Goal: Task Accomplishment & Management: Use online tool/utility

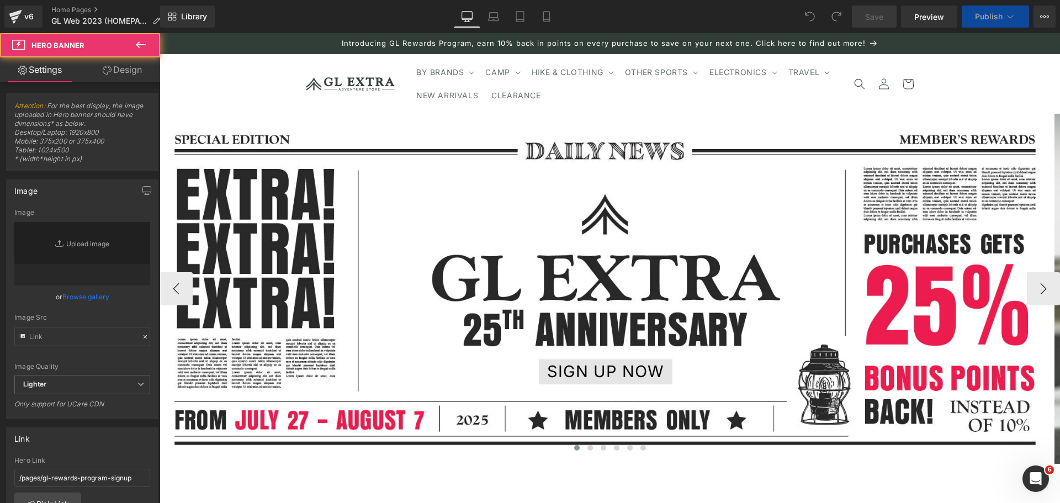
click at [503, 225] on span "SIGN UP NOW Button" at bounding box center [606, 289] width 892 height 192
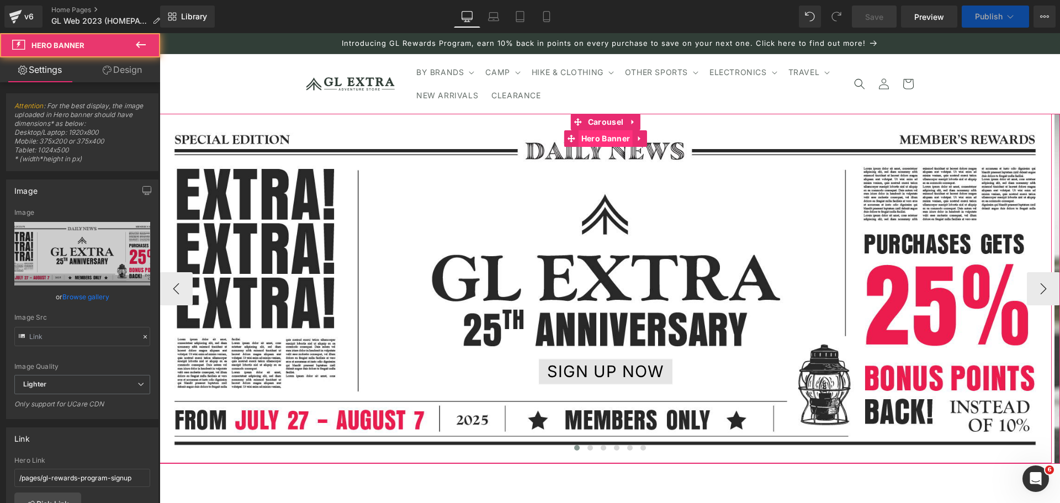
click at [592, 140] on span "Hero Banner" at bounding box center [605, 138] width 54 height 17
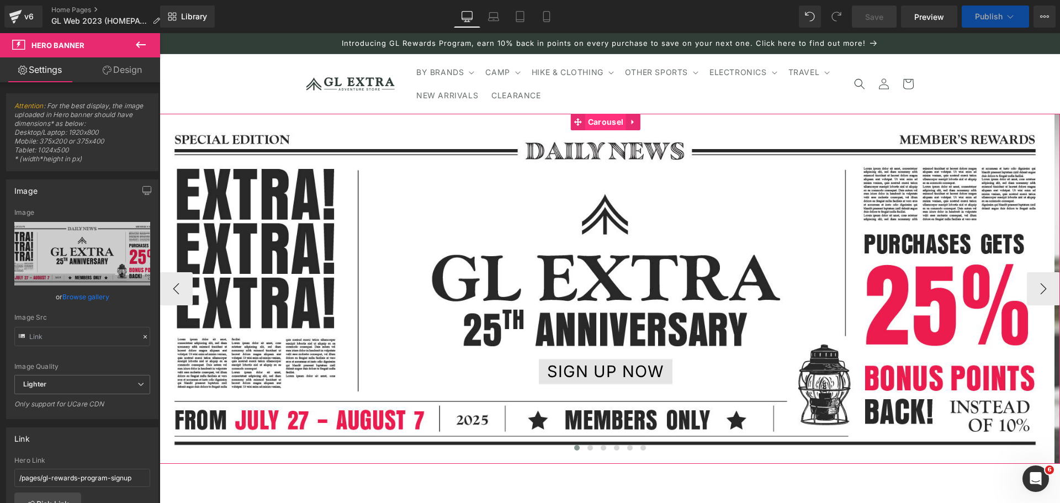
click at [605, 123] on span "Carousel" at bounding box center [605, 122] width 41 height 17
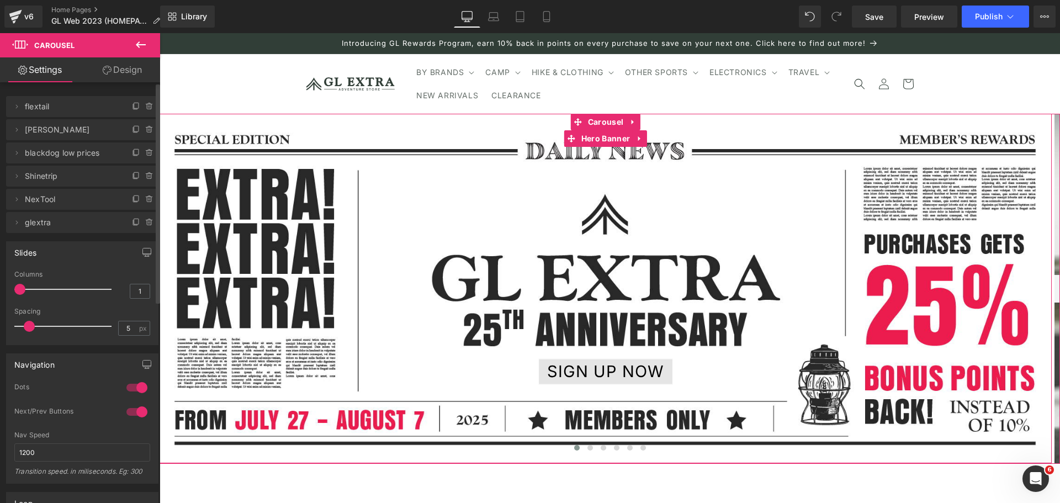
click at [87, 108] on span "flextail" at bounding box center [71, 106] width 93 height 21
click at [22, 109] on span at bounding box center [16, 106] width 13 height 13
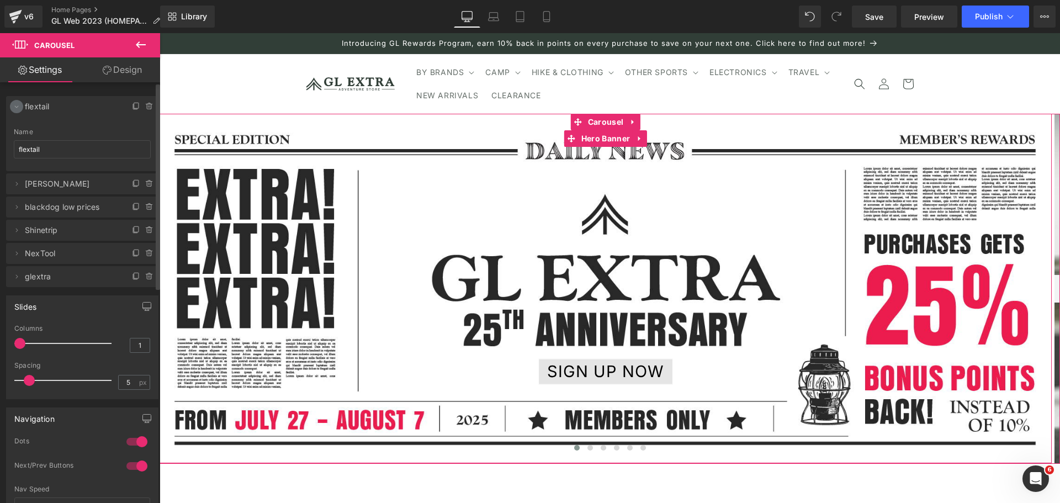
click at [19, 108] on icon at bounding box center [16, 106] width 9 height 9
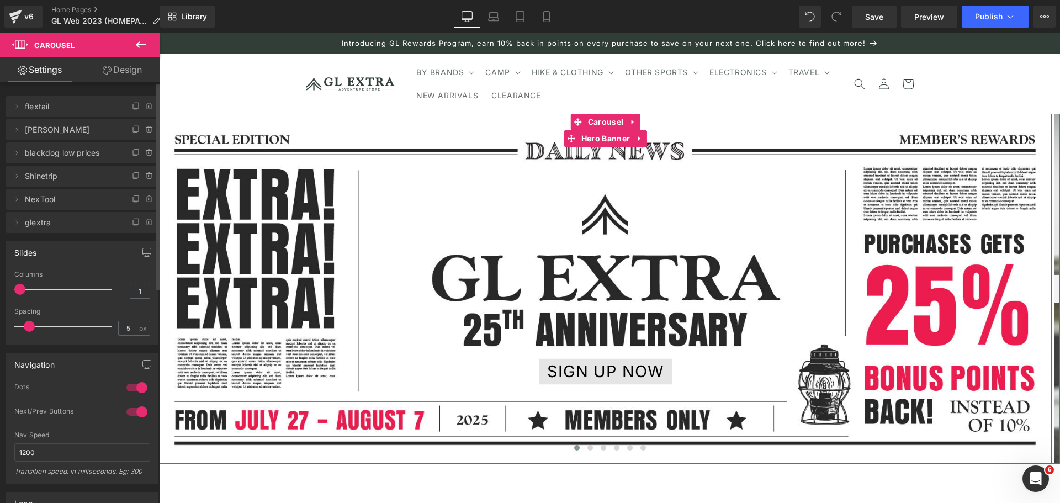
click at [61, 107] on span "flextail" at bounding box center [71, 106] width 93 height 21
click at [603, 140] on span "Hero Banner" at bounding box center [605, 138] width 54 height 17
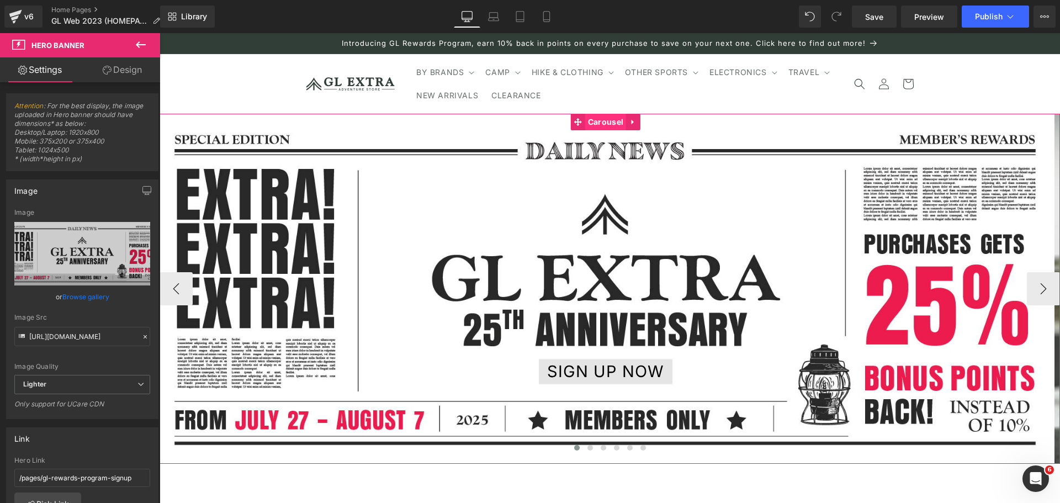
click at [609, 120] on span "Carousel" at bounding box center [605, 122] width 41 height 17
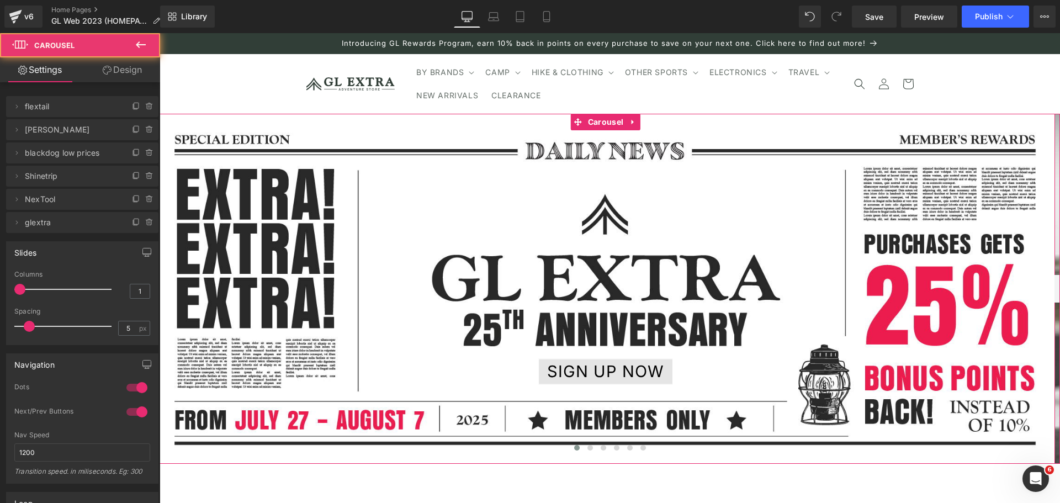
click at [79, 133] on span "[PERSON_NAME]" at bounding box center [71, 129] width 93 height 21
click at [1039, 285] on button "›" at bounding box center [1043, 288] width 33 height 33
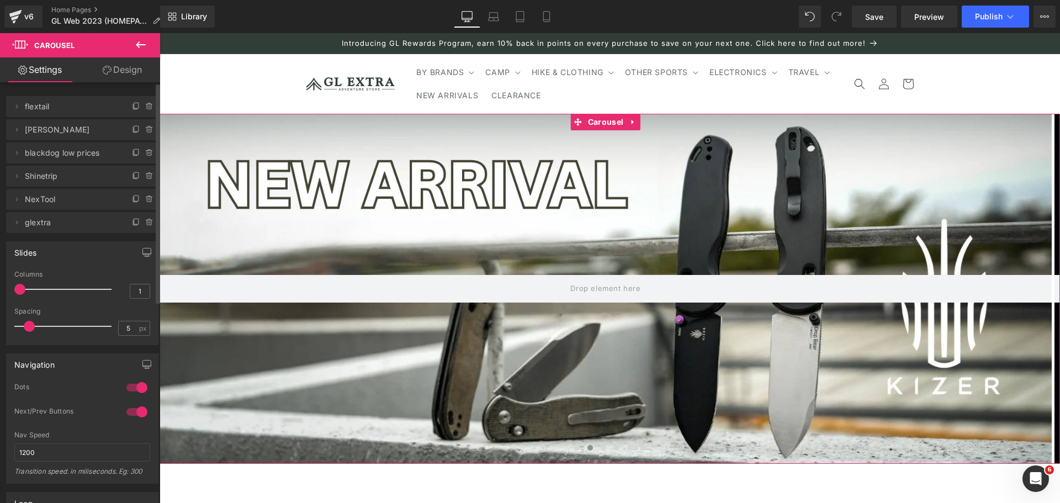
click at [145, 105] on icon at bounding box center [149, 106] width 9 height 9
click at [133, 106] on button "Delete" at bounding box center [137, 107] width 35 height 14
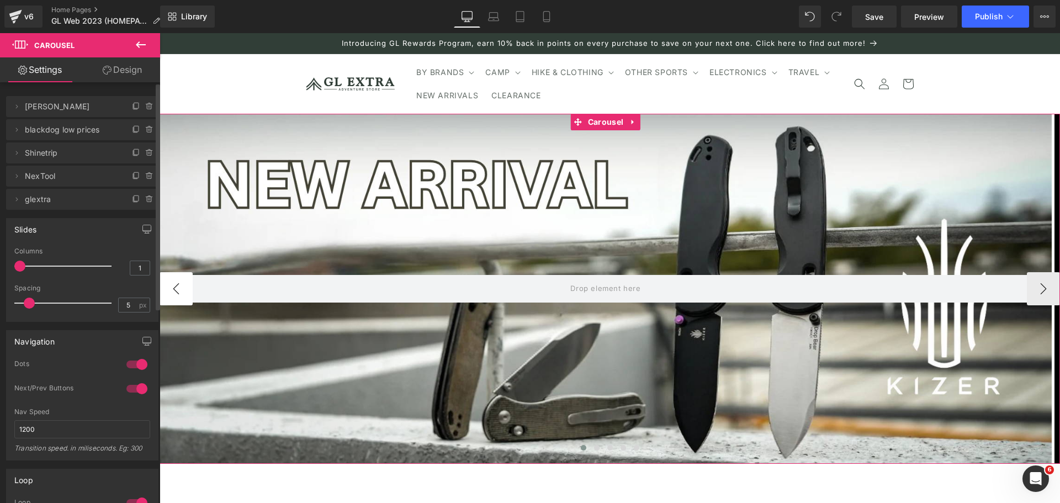
click at [172, 288] on button "‹" at bounding box center [176, 288] width 33 height 33
click at [178, 288] on button "‹" at bounding box center [176, 288] width 33 height 33
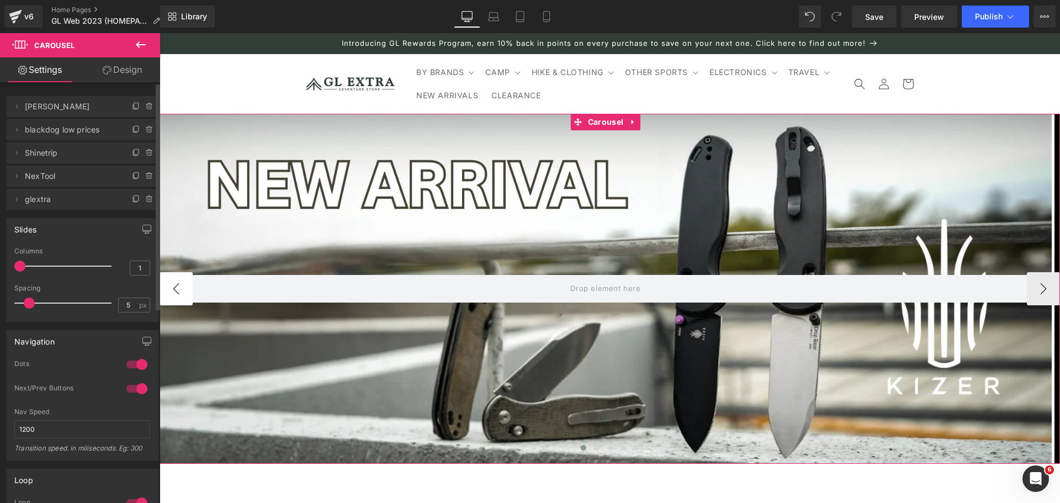
click at [178, 288] on button "‹" at bounding box center [176, 288] width 33 height 33
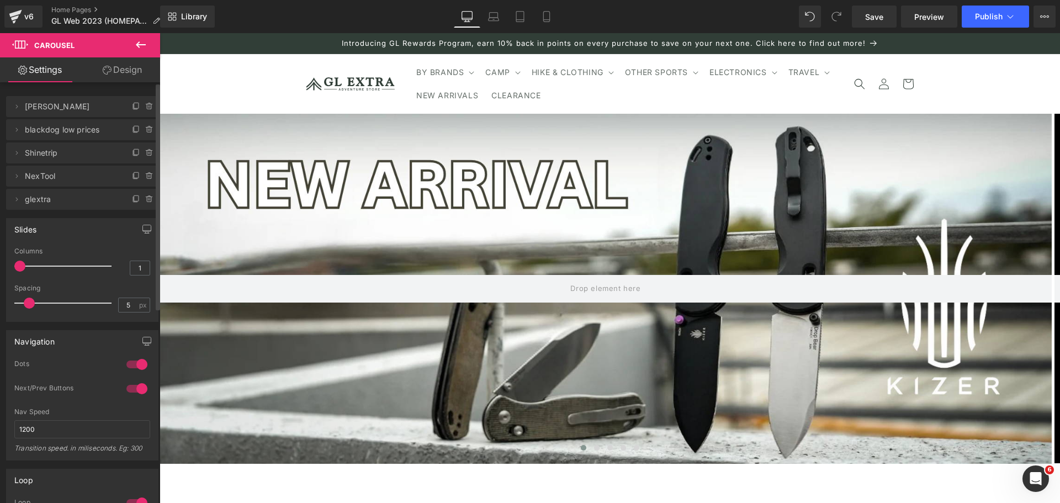
click at [135, 41] on icon at bounding box center [140, 44] width 13 height 13
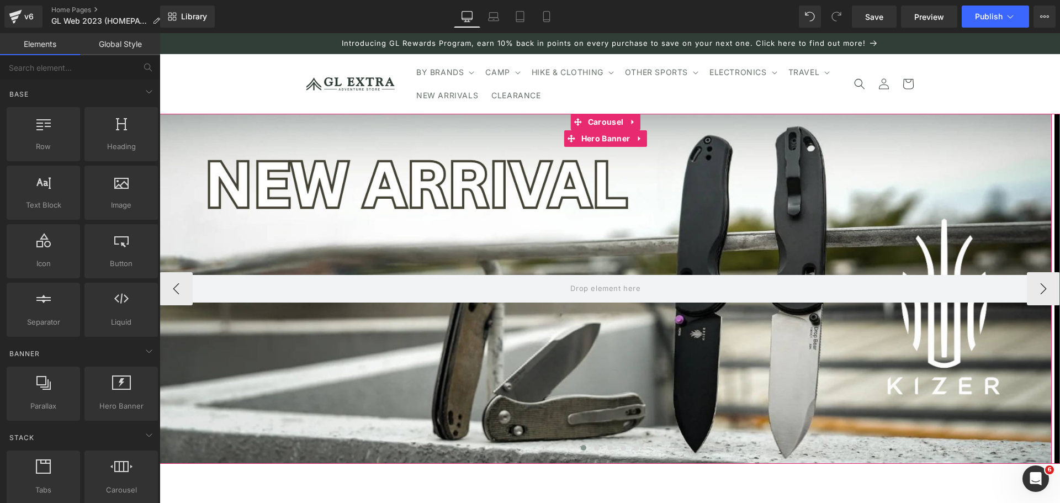
click at [525, 256] on div at bounding box center [606, 289] width 892 height 350
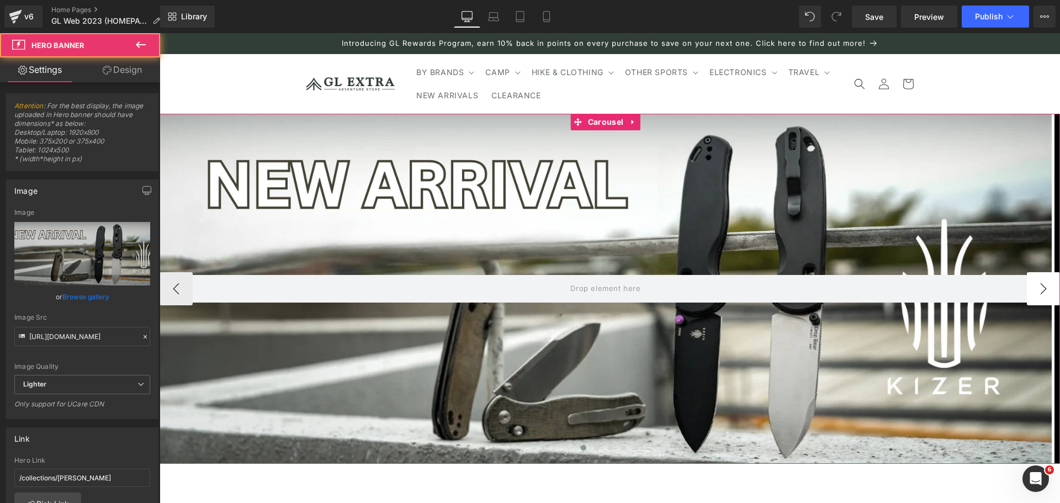
click at [1032, 290] on button "›" at bounding box center [1043, 288] width 33 height 33
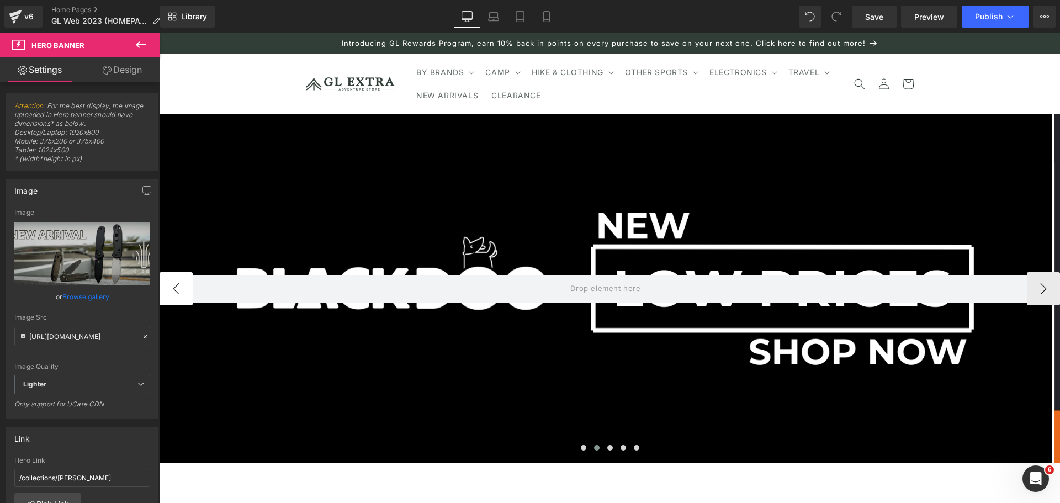
drag, startPoint x: 308, startPoint y: 324, endPoint x: 170, endPoint y: 290, distance: 142.2
click at [170, 290] on button "‹" at bounding box center [176, 288] width 33 height 33
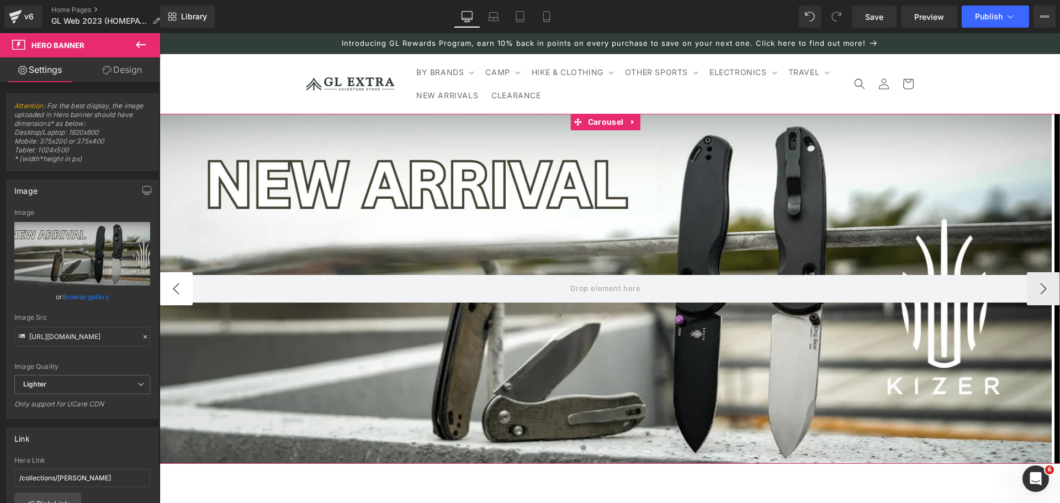
click at [174, 289] on button "‹" at bounding box center [176, 288] width 33 height 33
click at [176, 289] on button "‹" at bounding box center [176, 288] width 33 height 33
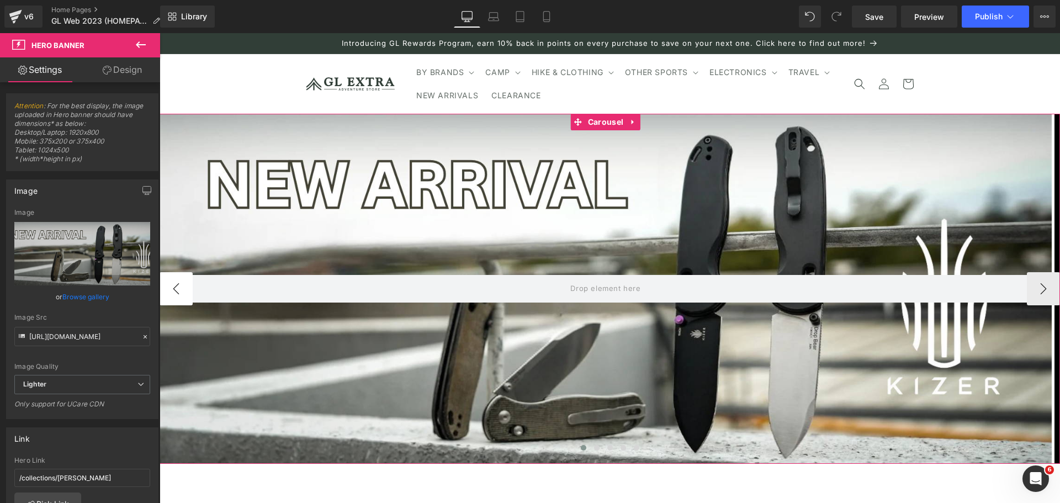
click at [176, 289] on button "‹" at bounding box center [176, 288] width 33 height 33
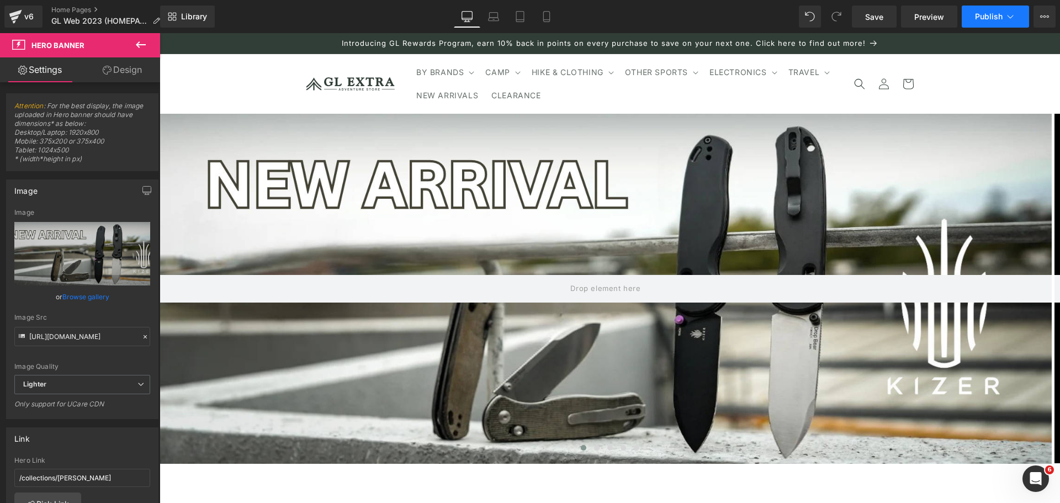
click at [989, 26] on button "Publish" at bounding box center [995, 17] width 67 height 22
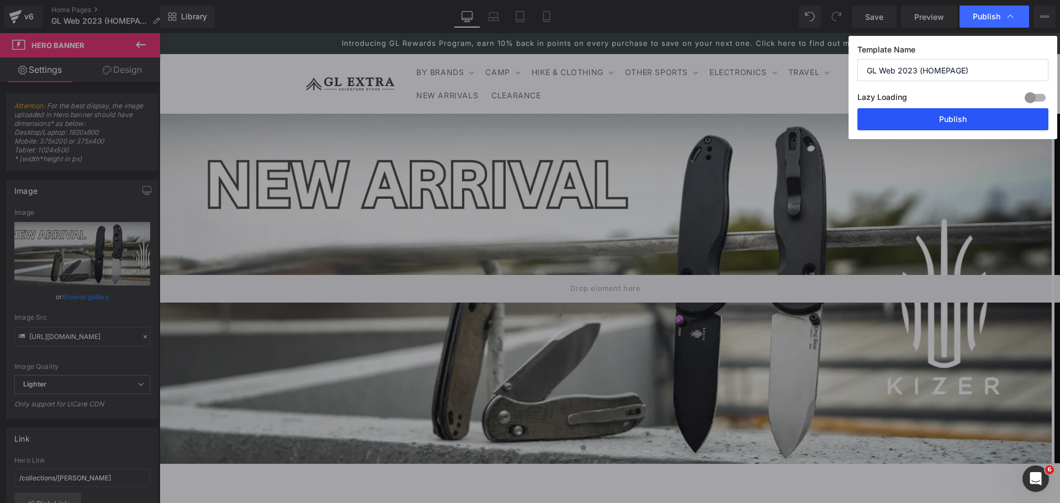
click at [932, 119] on button "Publish" at bounding box center [952, 119] width 191 height 22
